Goal: Communication & Community: Answer question/provide support

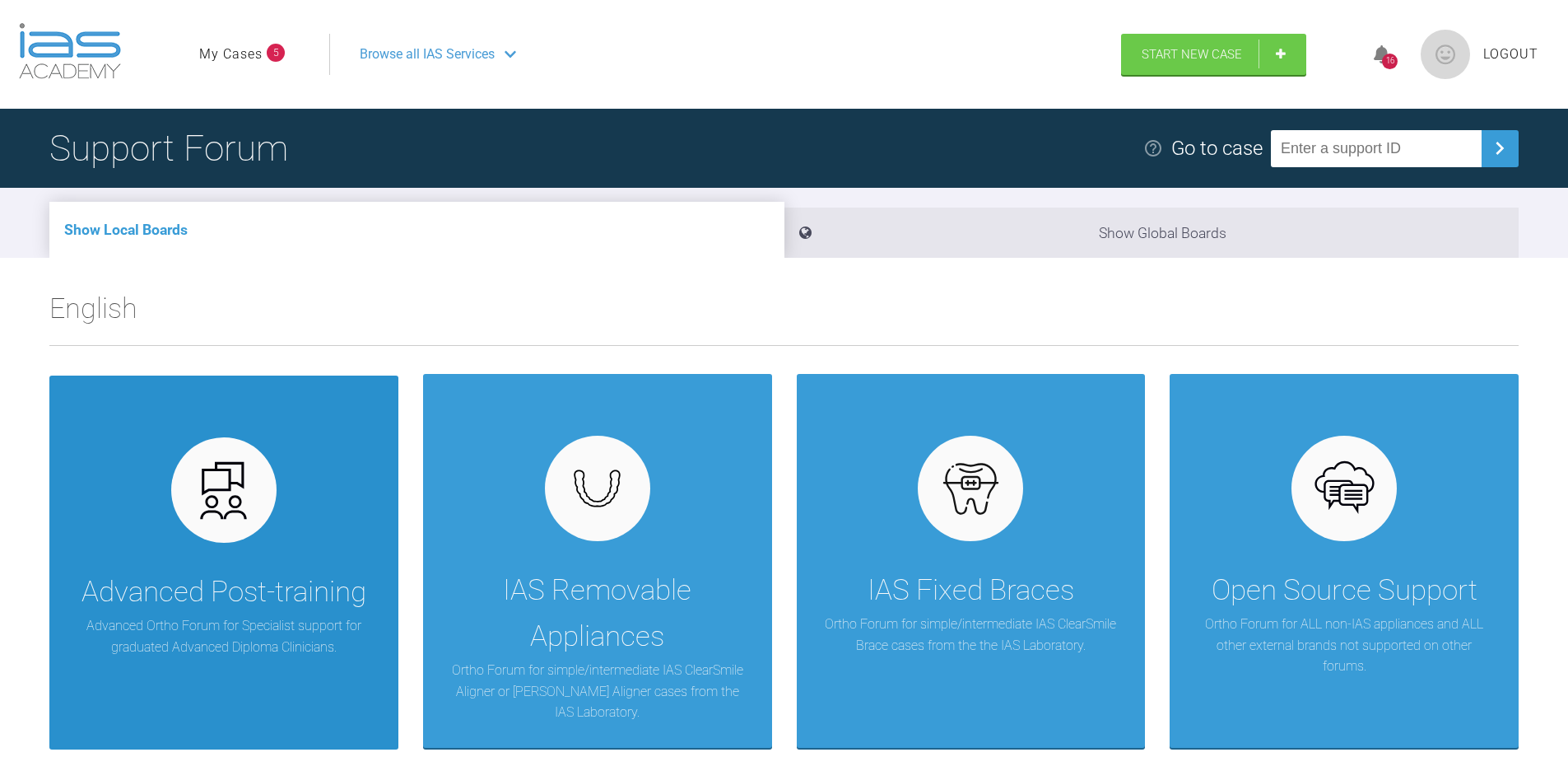
click at [162, 480] on div "Advanced Post-training Advanced Ortho Forum for Specialist support for graduate…" at bounding box center [223, 562] width 349 height 374
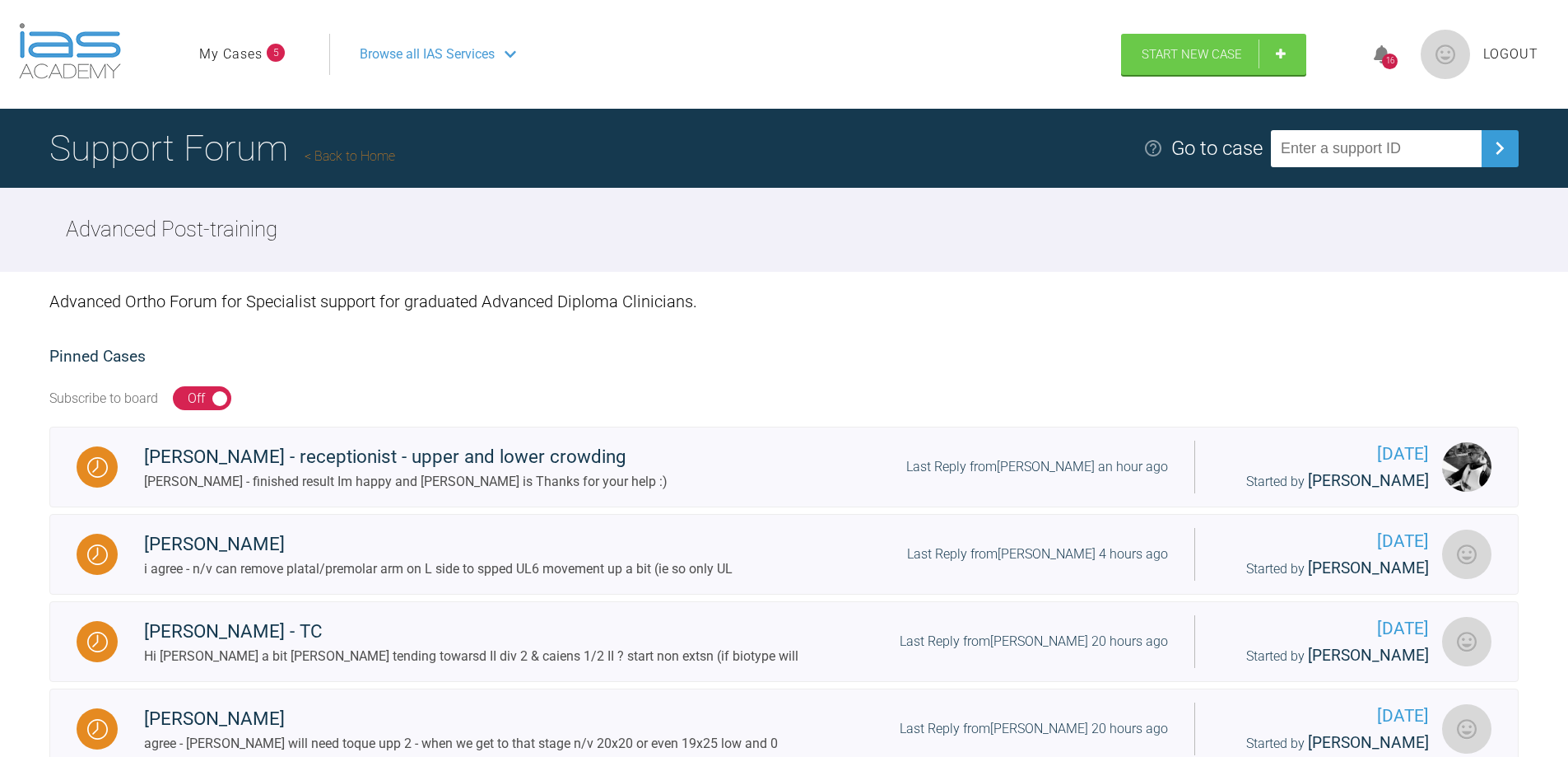
click at [250, 54] on link "My Cases" at bounding box center [230, 54] width 63 height 21
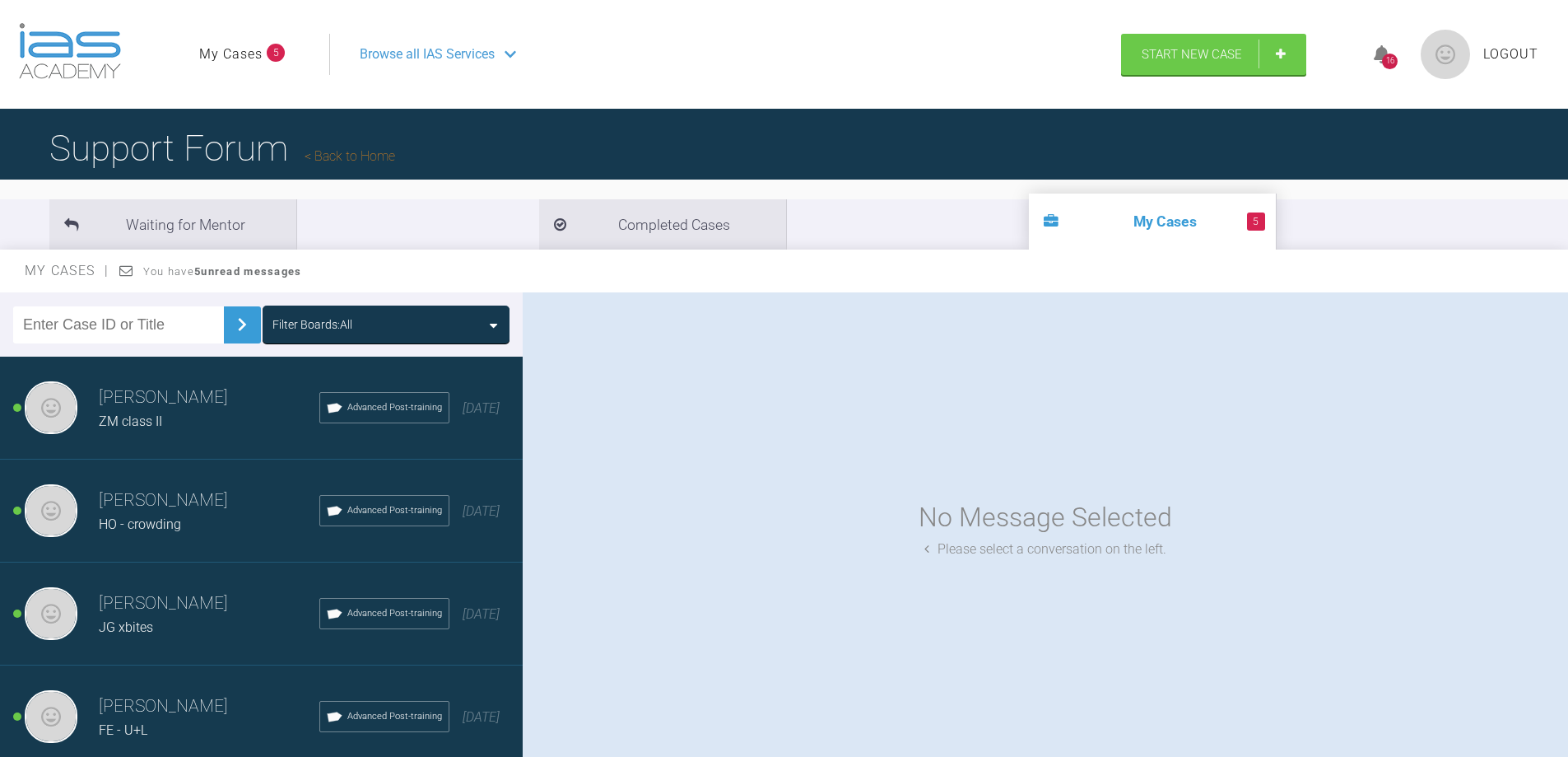
click at [141, 515] on div "HO - crowding" at bounding box center [209, 525] width 221 height 21
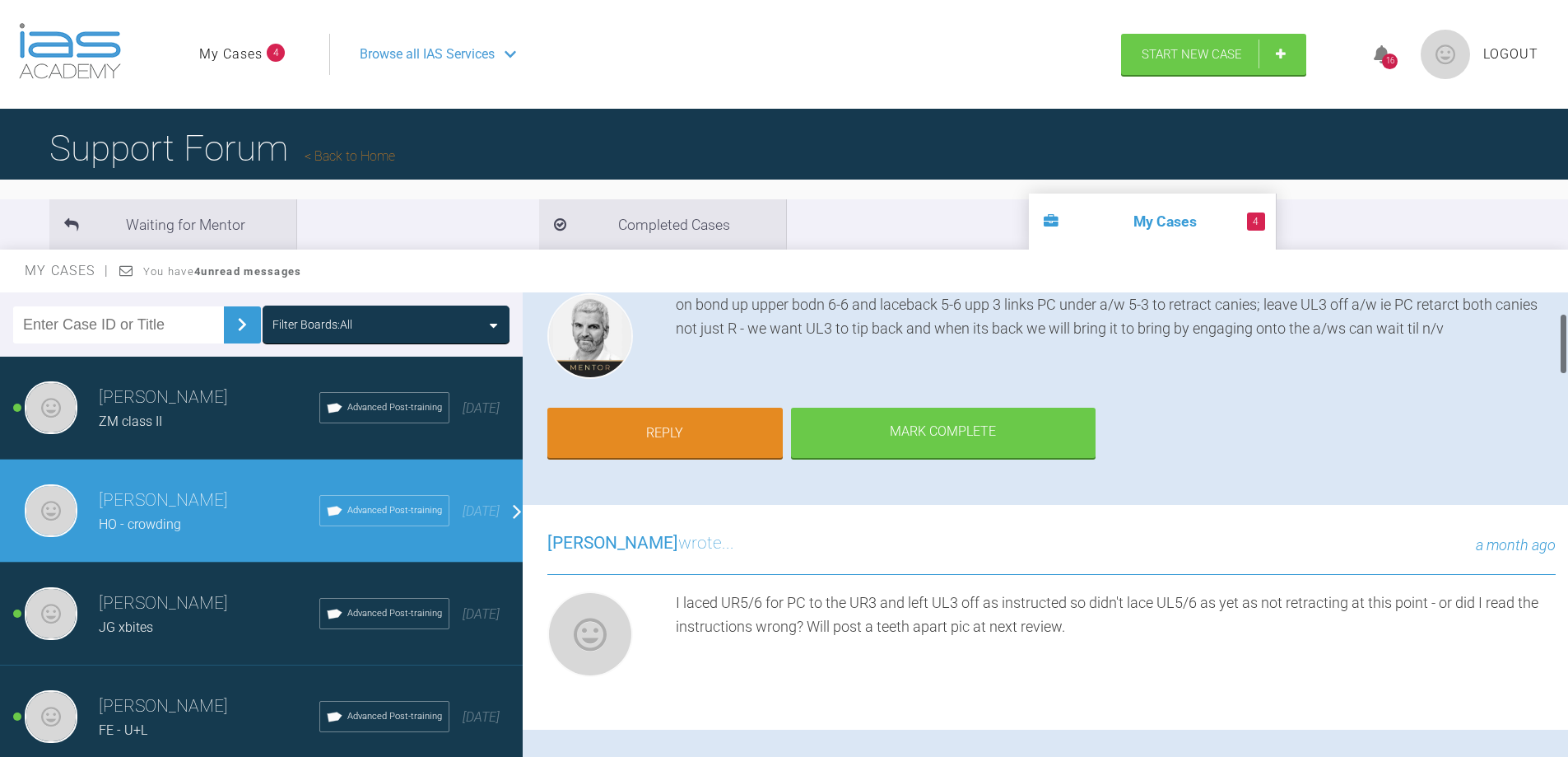
scroll to position [159, 0]
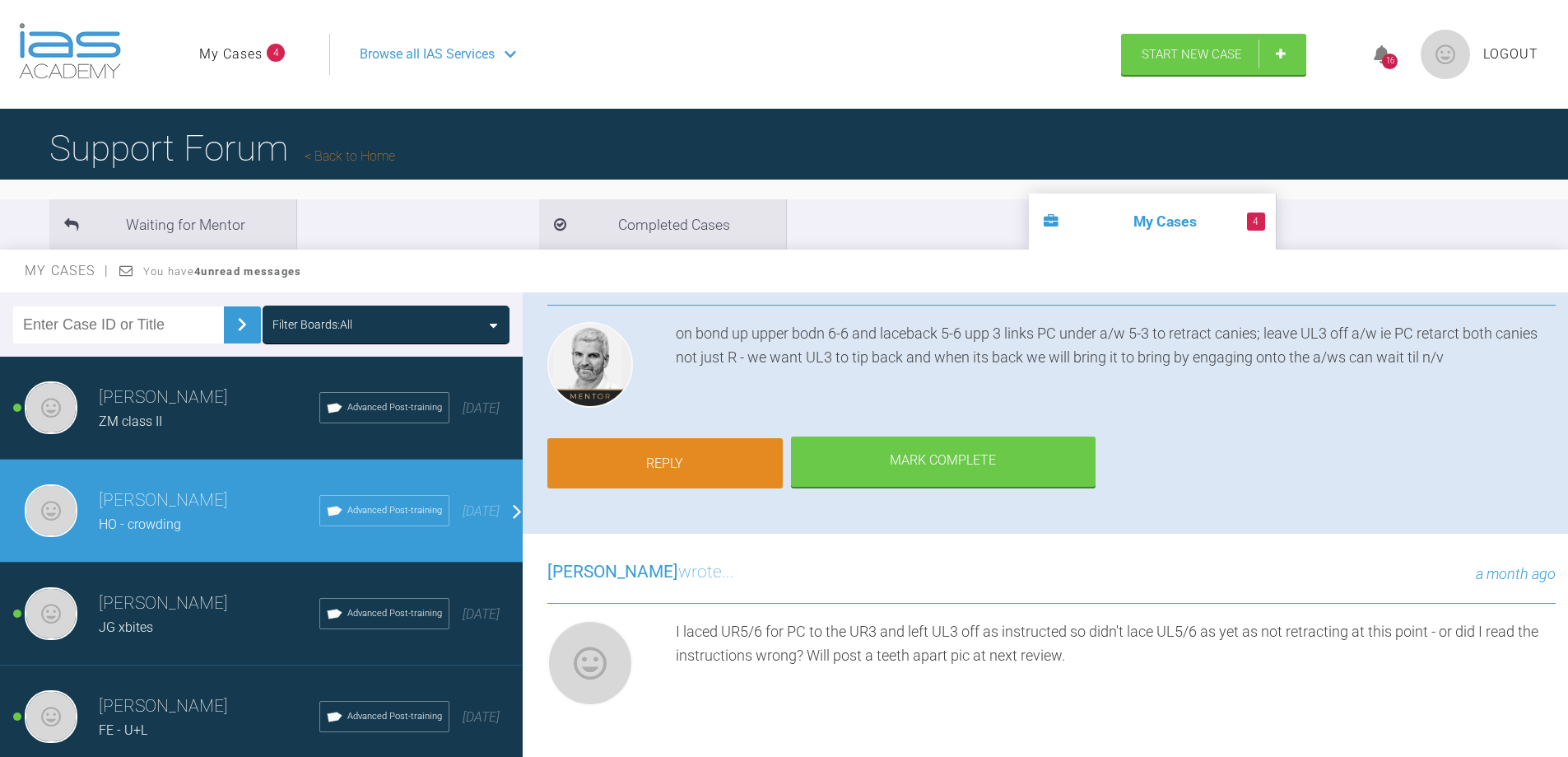
click at [679, 462] on link "Reply" at bounding box center [664, 463] width 235 height 51
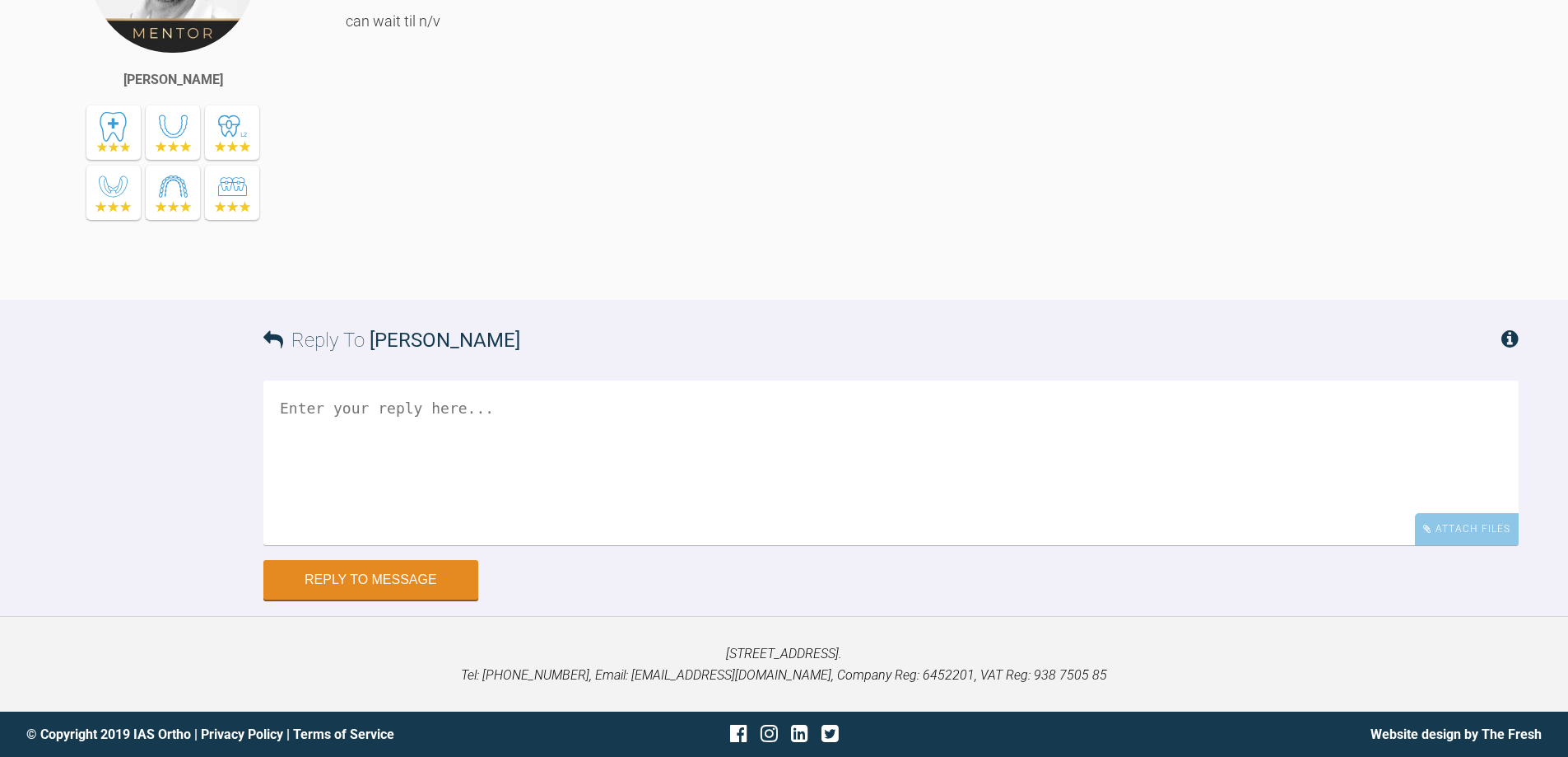
scroll to position [6901, 0]
click at [330, 423] on textarea at bounding box center [890, 462] width 1255 height 164
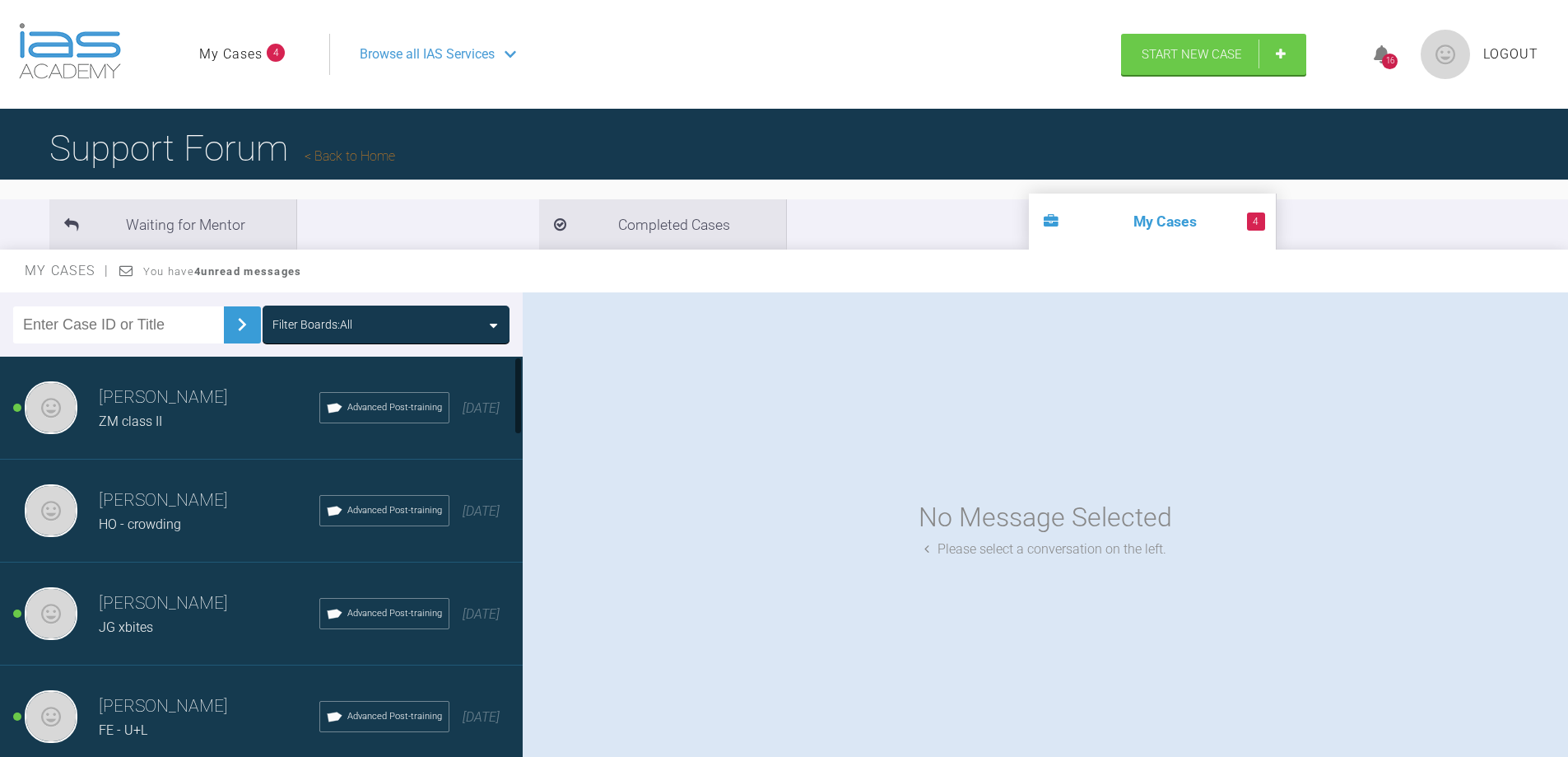
click at [112, 507] on h3 "Matt Golightly" at bounding box center [209, 500] width 221 height 28
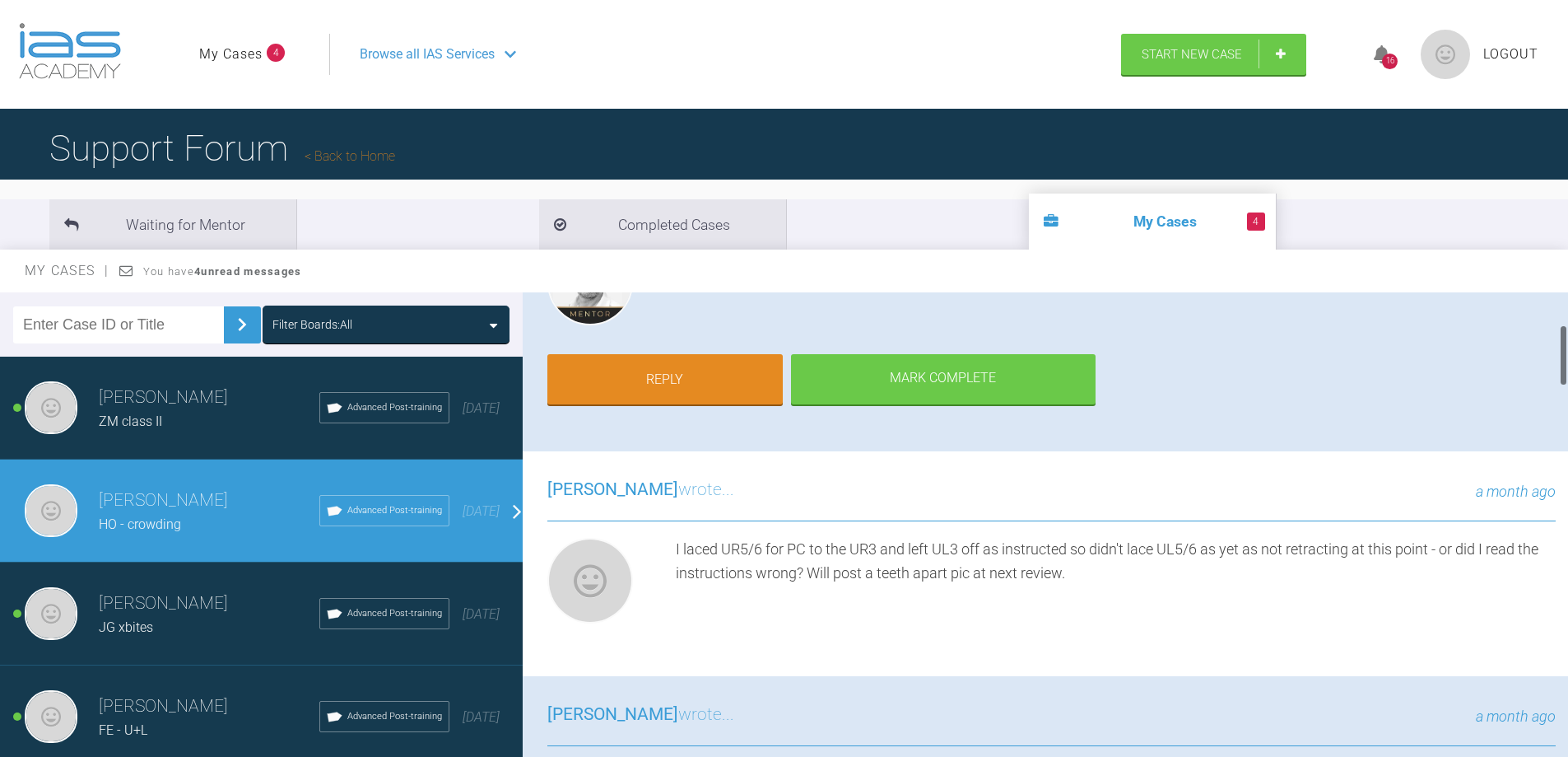
scroll to position [324, 0]
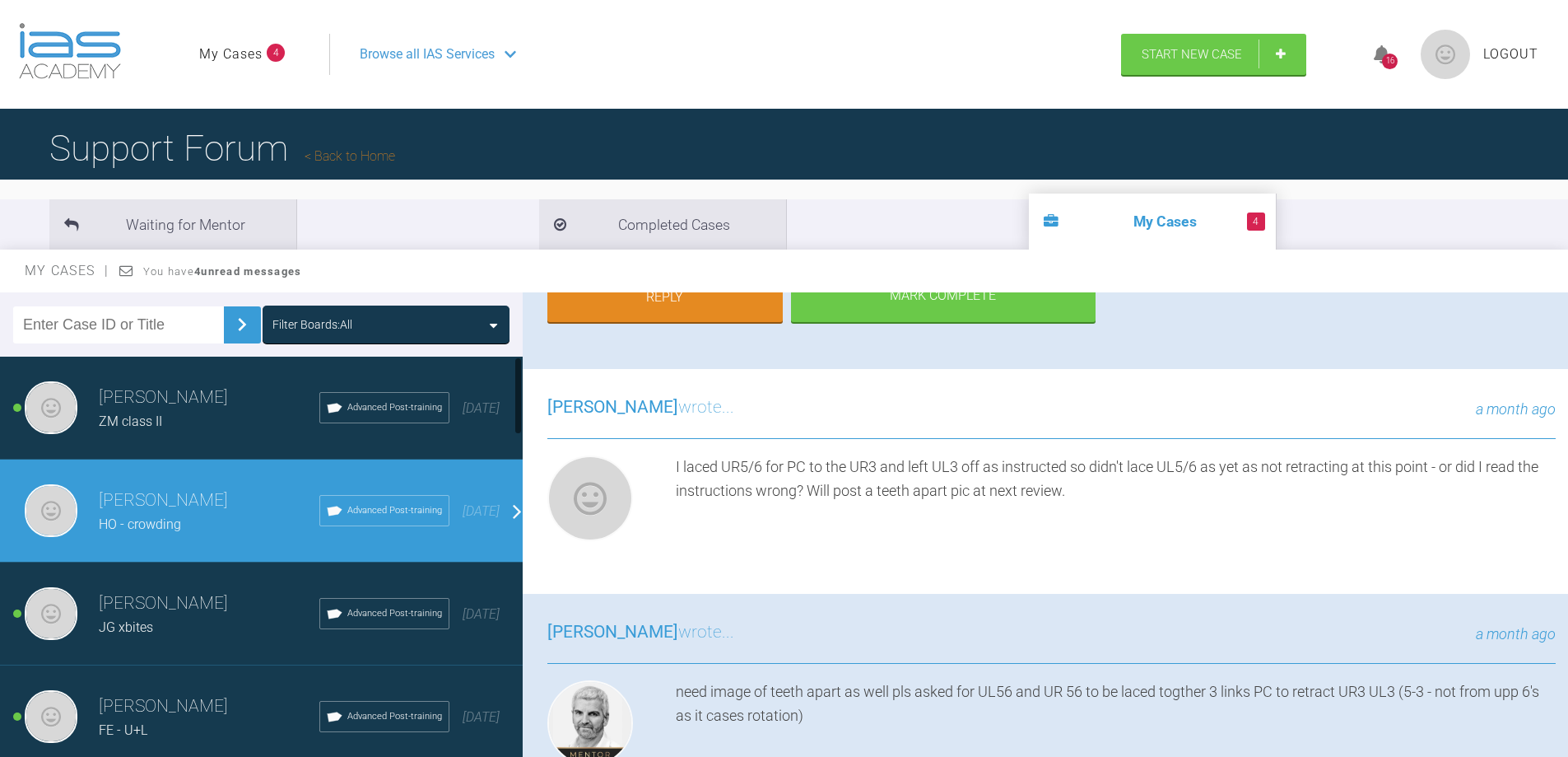
click at [130, 508] on h3 "Matt Golightly" at bounding box center [209, 500] width 221 height 28
click at [155, 521] on span "HO - crowding" at bounding box center [140, 524] width 83 height 15
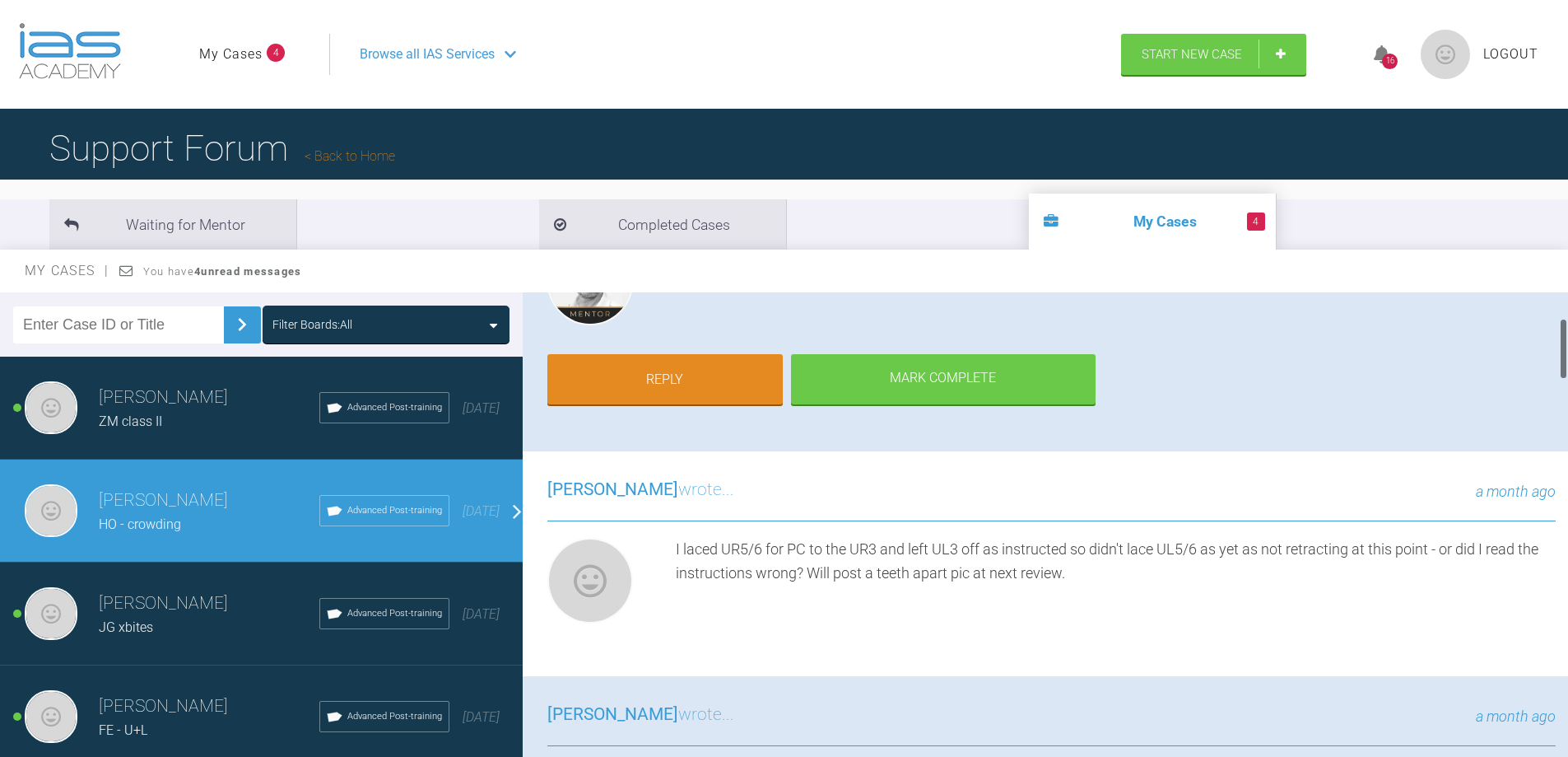
scroll to position [159, 0]
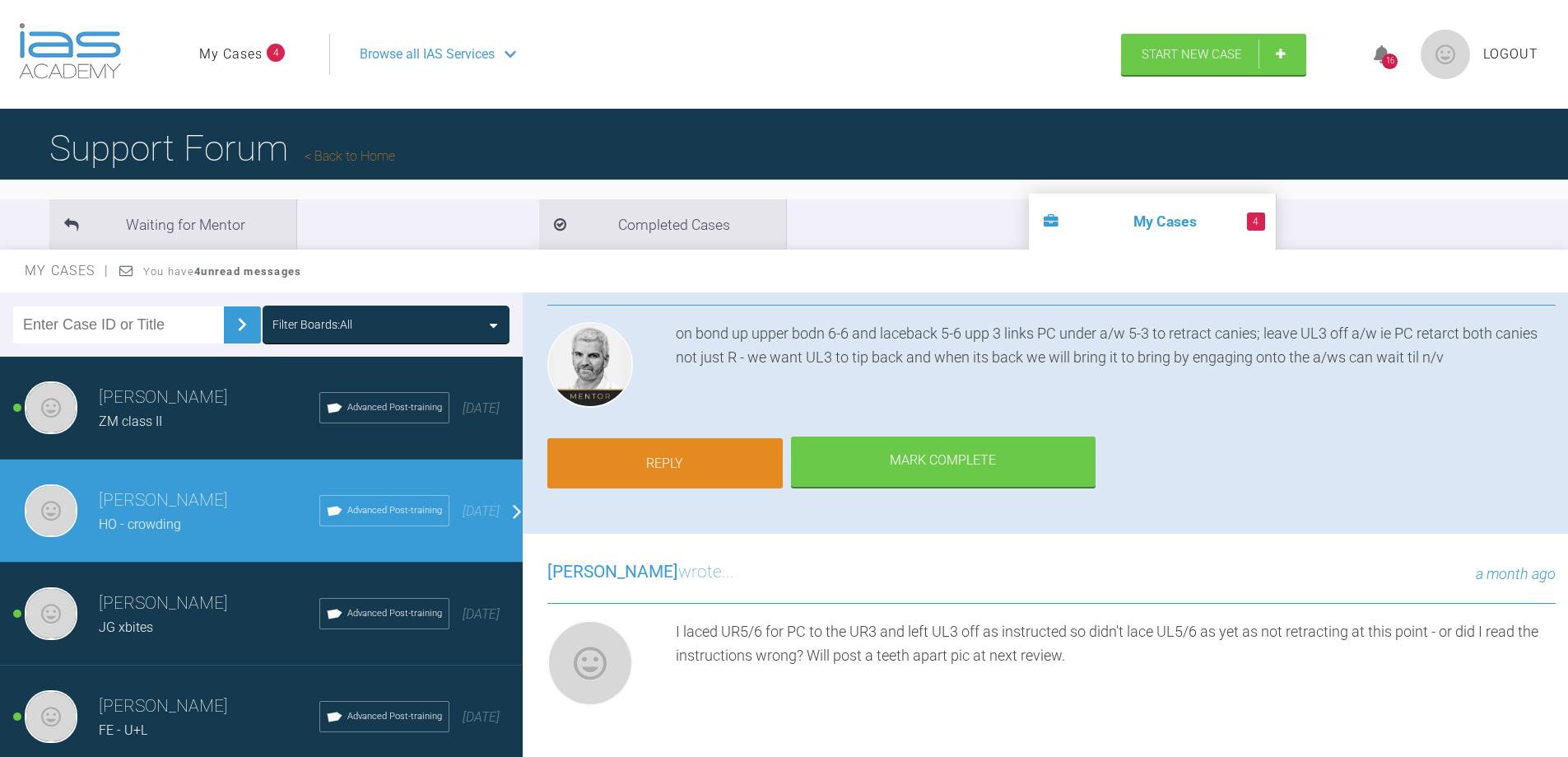
click at [633, 464] on link "Reply" at bounding box center [664, 463] width 235 height 51
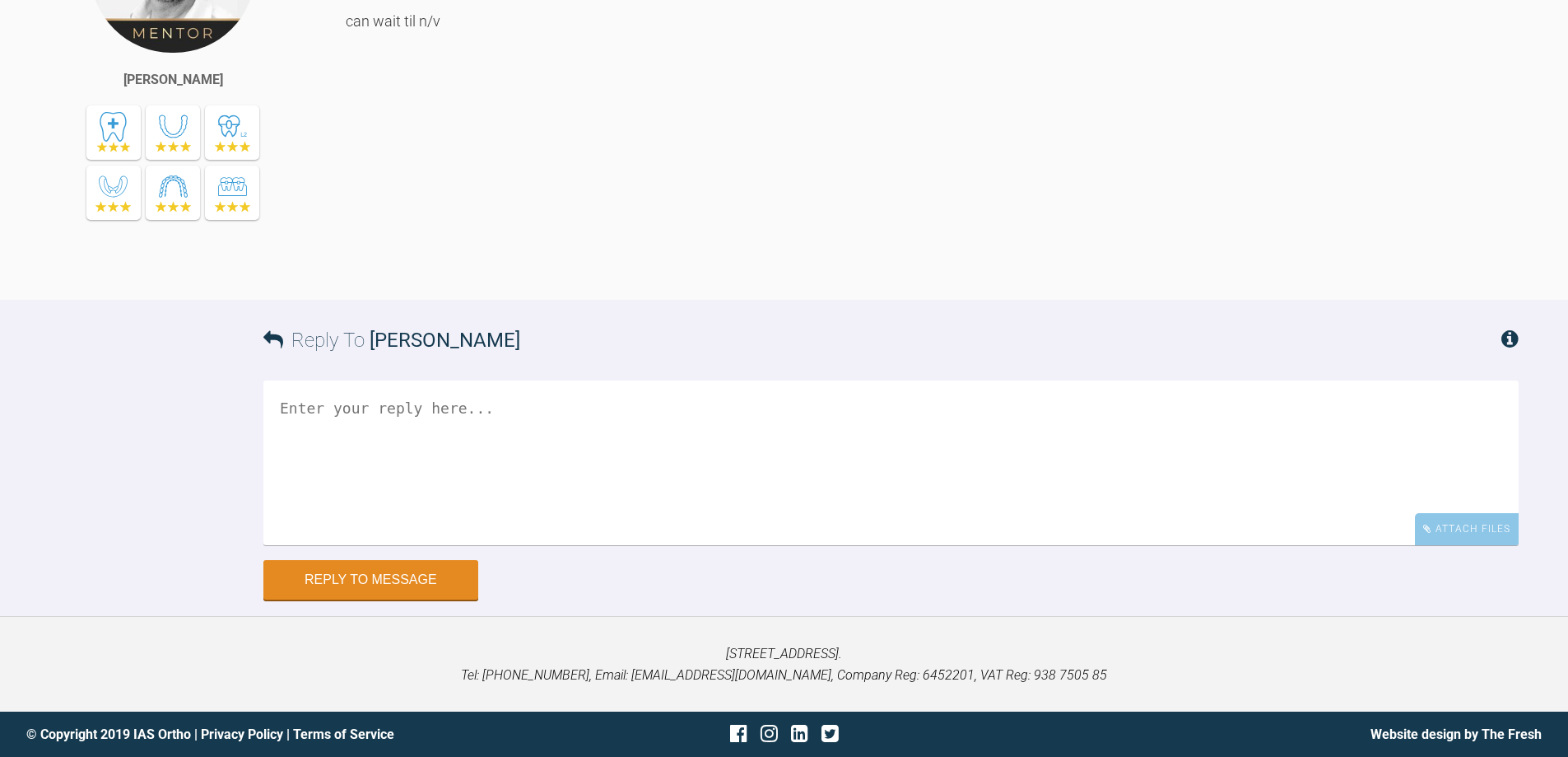
scroll to position [6819, 0]
click at [1476, 545] on div "Attach Files" at bounding box center [1466, 528] width 104 height 32
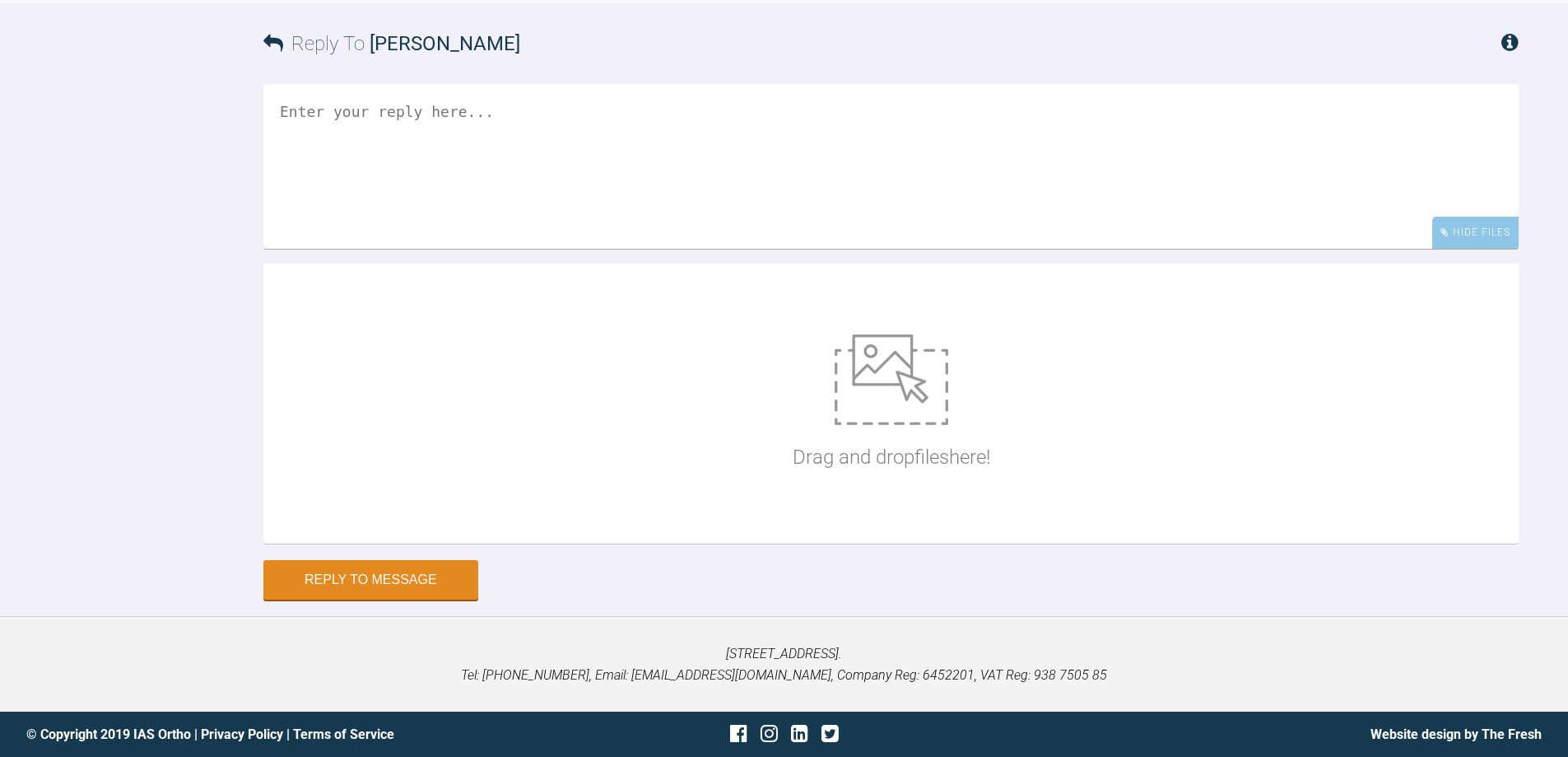
scroll to position [7148, 0]
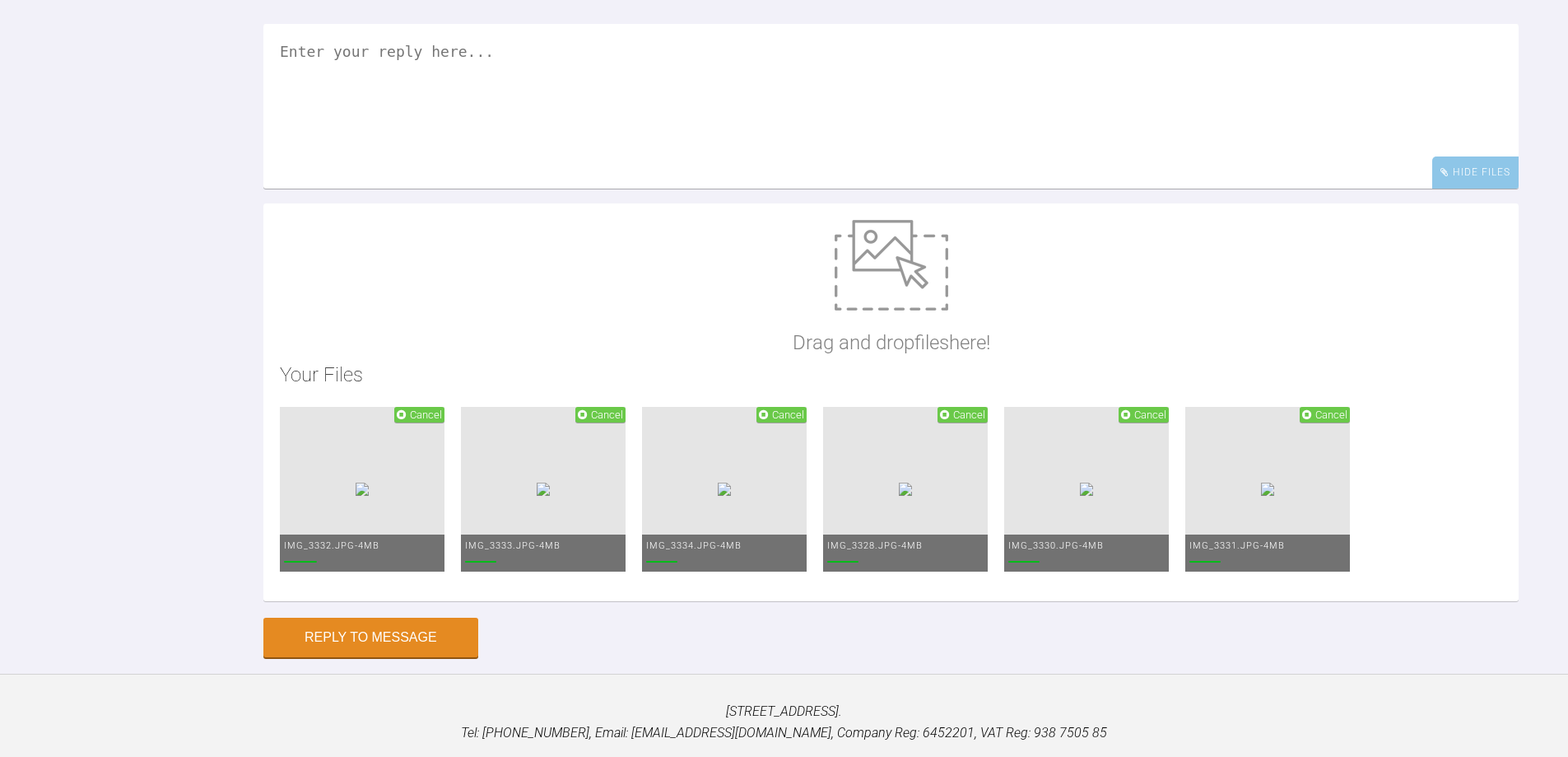
click at [336, 162] on textarea at bounding box center [890, 106] width 1255 height 164
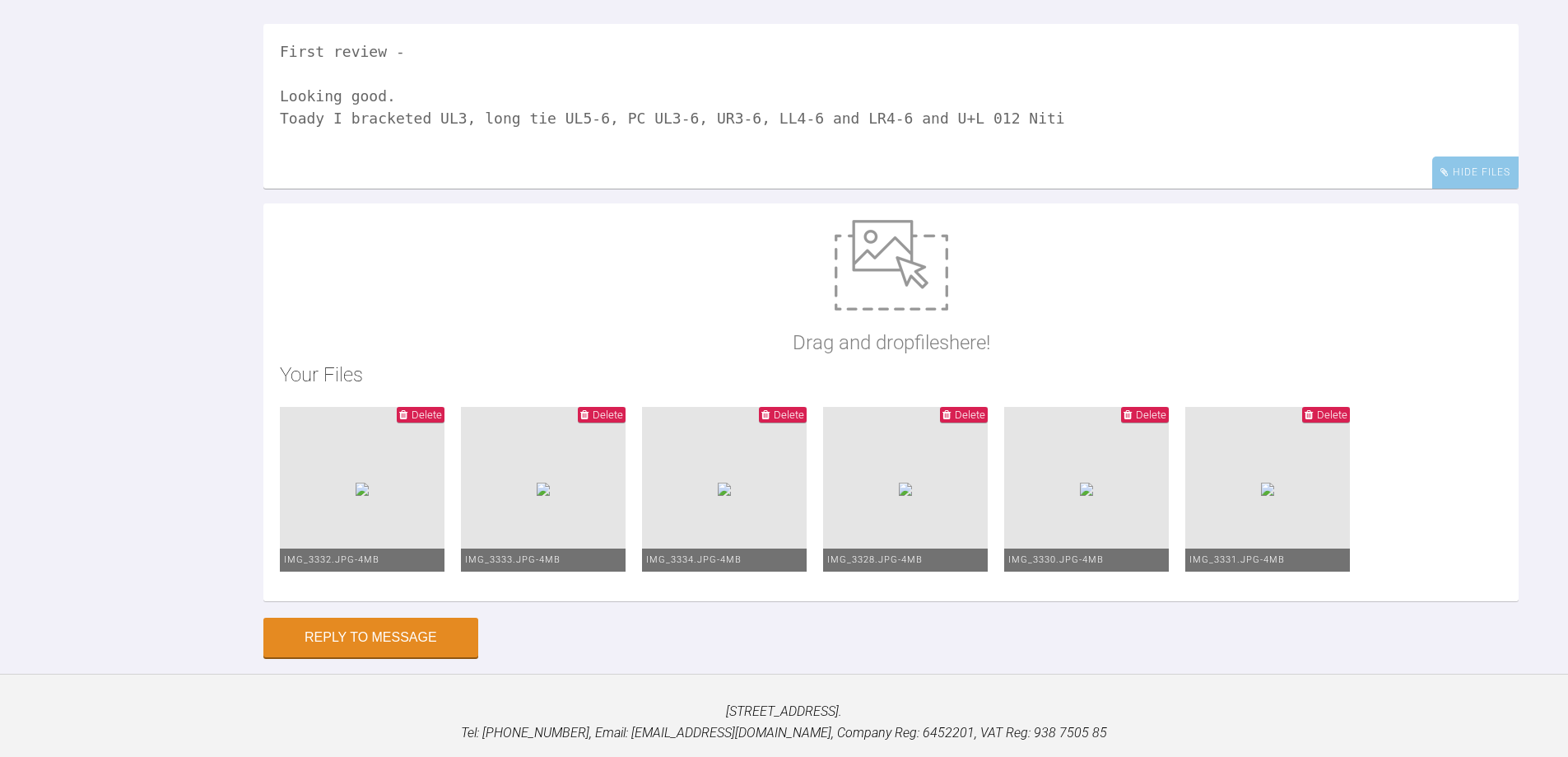
drag, startPoint x: 297, startPoint y: 230, endPoint x: 312, endPoint y: 222, distance: 17.0
click at [312, 188] on textarea "First review - Looking good. Toady I bracketed UL3, long tie UL5-6, PC UL3-6, U…" at bounding box center [890, 106] width 1255 height 164
click at [1013, 188] on textarea "First review - Looking good. Today I bracketed UL3, long tie UL5-6, PC UL3-6, U…" at bounding box center [890, 106] width 1255 height 164
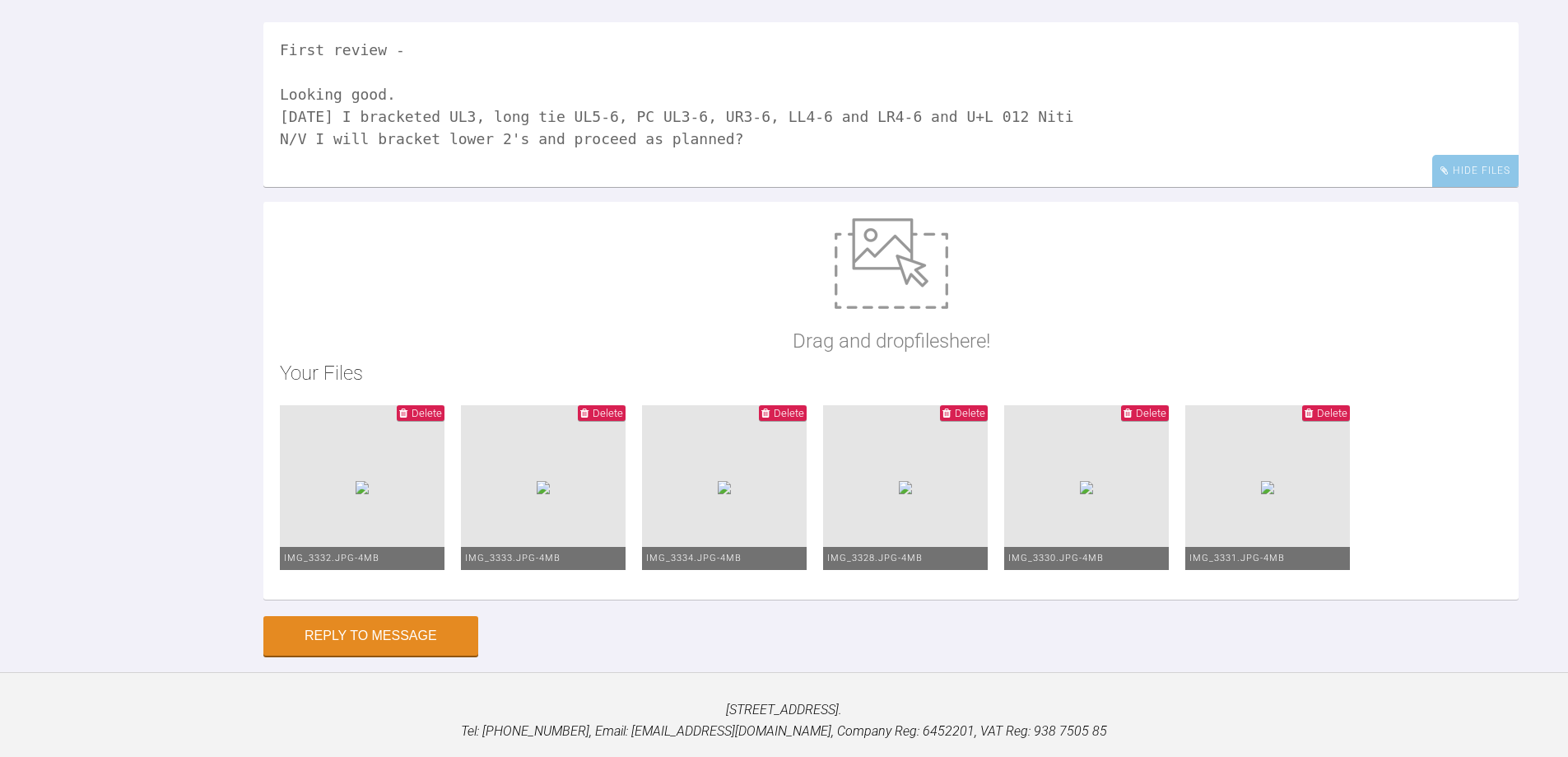
scroll to position [7478, 0]
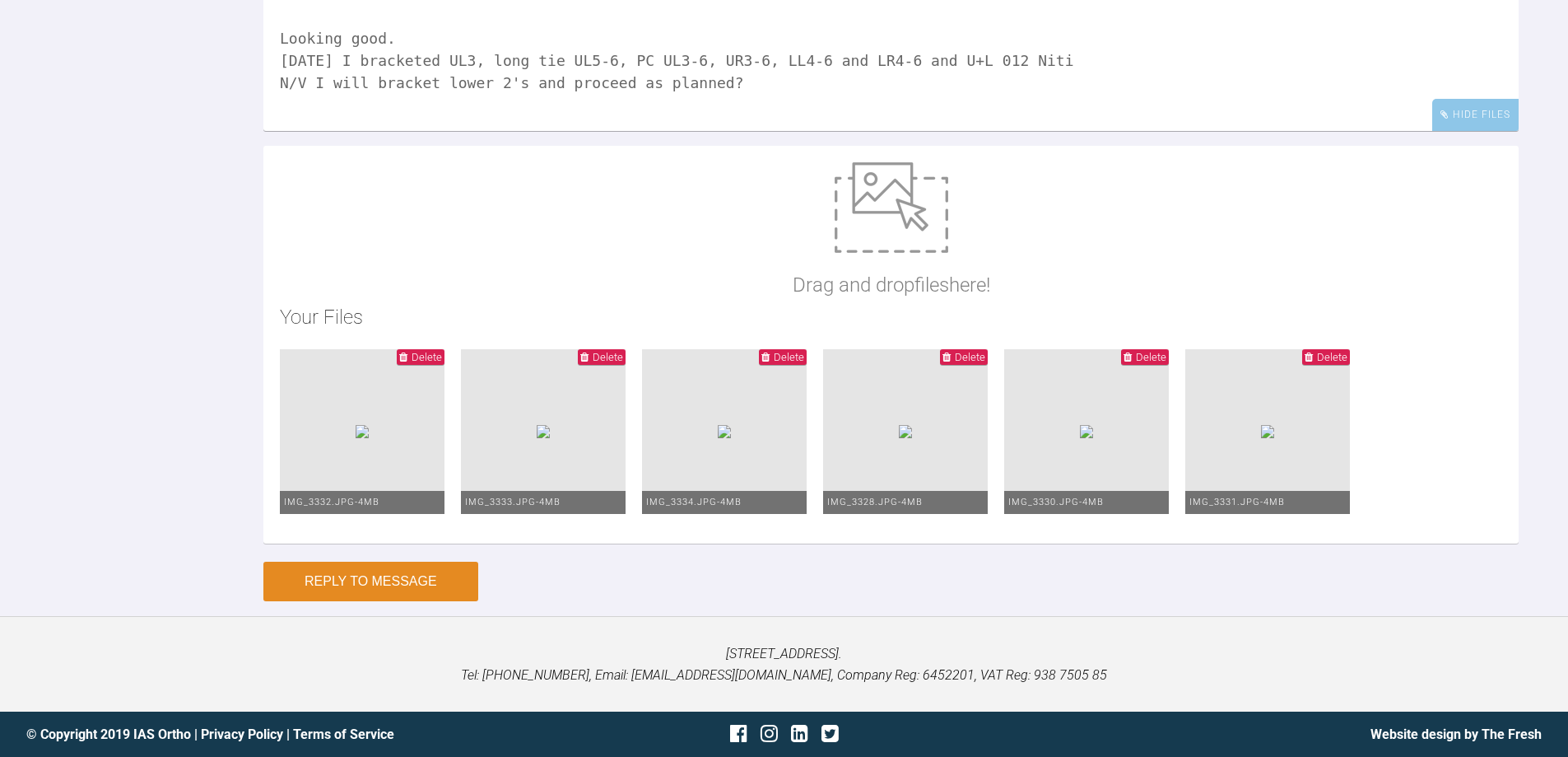
type textarea "First review - Looking good. Today I bracketed UL3, long tie UL5-6, PC UL3-6, U…"
click at [375, 595] on button "Reply to Message" at bounding box center [371, 580] width 215 height 39
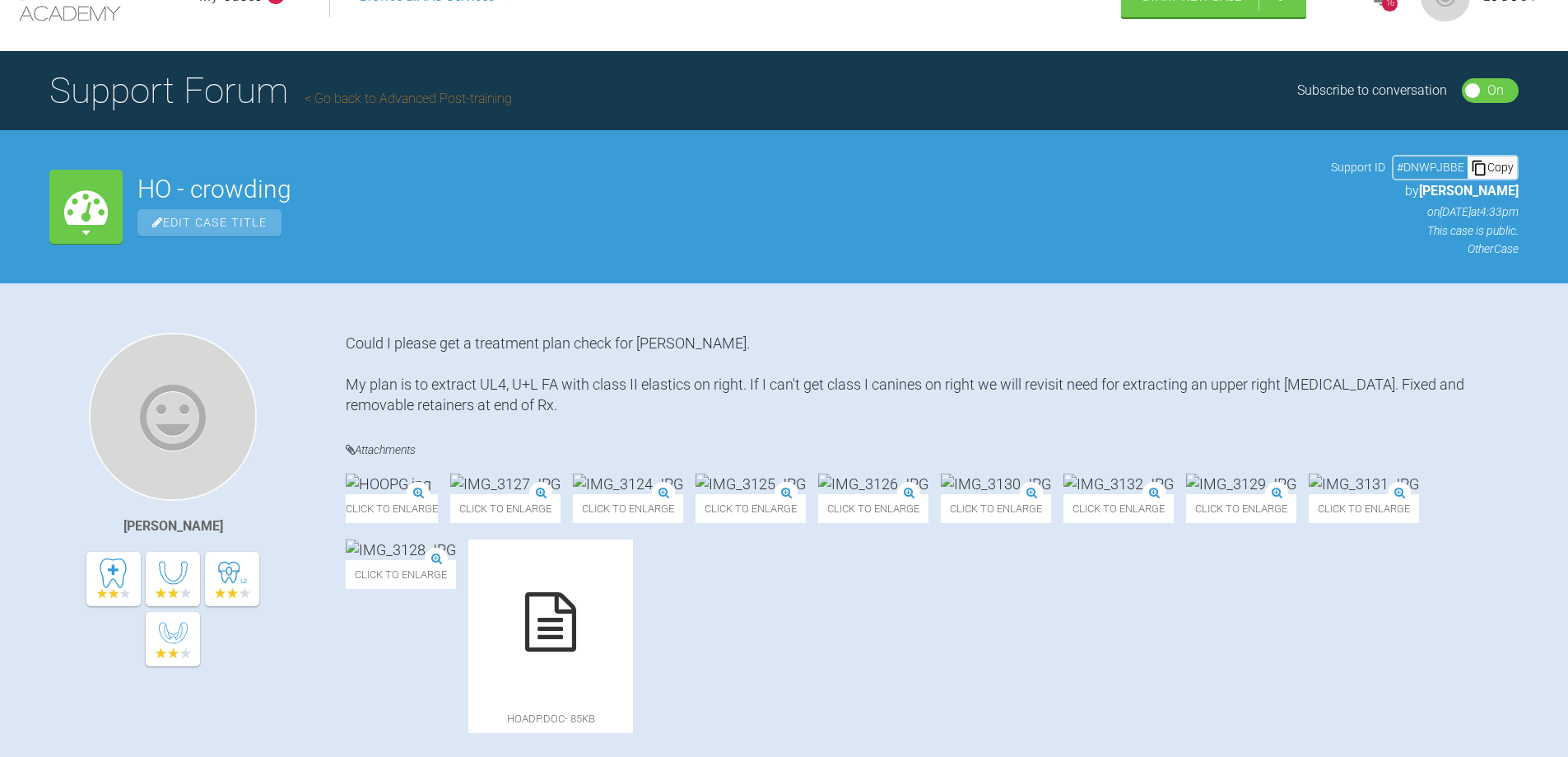
scroll to position [0, 0]
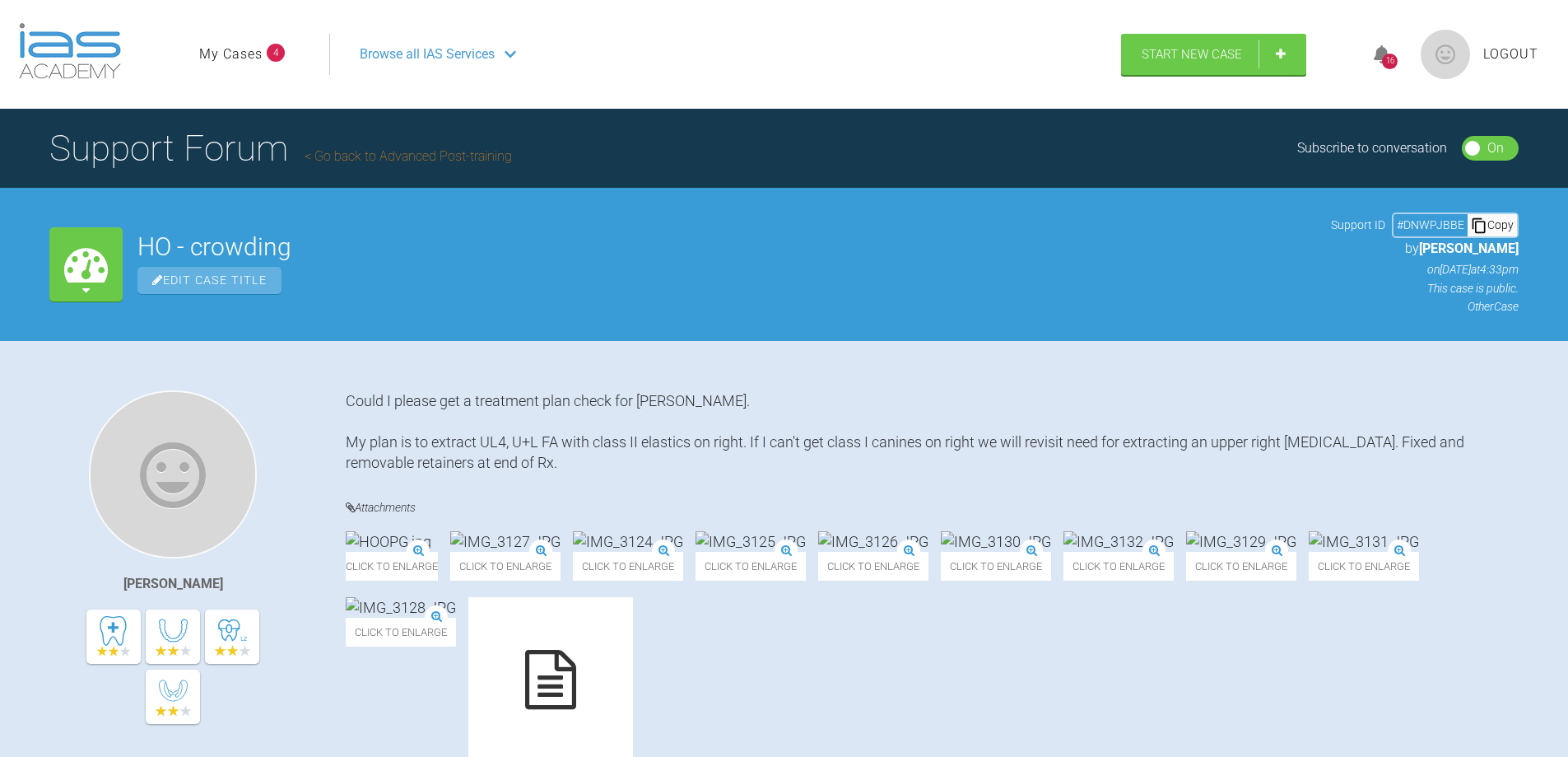
click at [1509, 61] on span "Logout" at bounding box center [1509, 54] width 55 height 21
